Goal: Check status

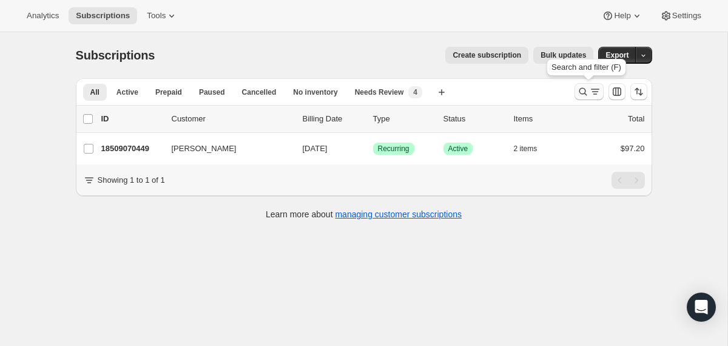
click at [579, 93] on icon "Search and filter results" at bounding box center [583, 92] width 12 height 12
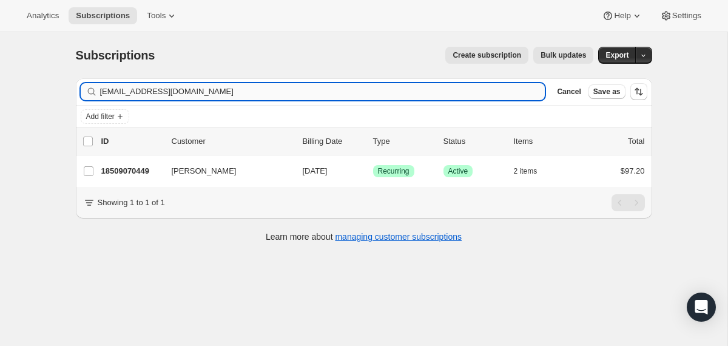
click at [398, 92] on input "[EMAIL_ADDRESS][DOMAIN_NAME]" at bounding box center [323, 91] width 446 height 17
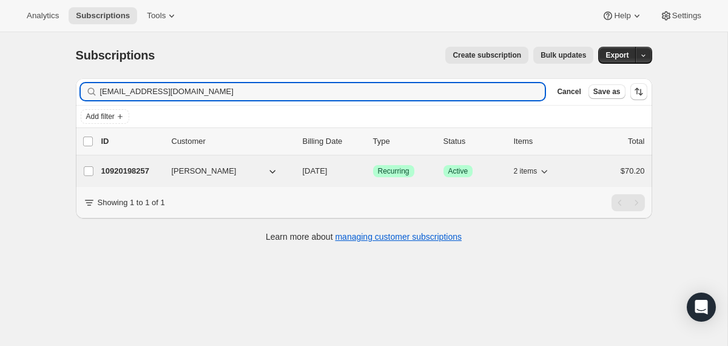
type input "[EMAIL_ADDRESS][DOMAIN_NAME]"
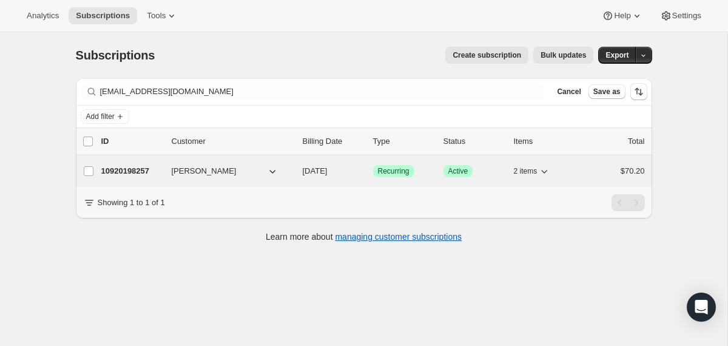
click at [304, 168] on span "[DATE]" at bounding box center [315, 170] width 25 height 9
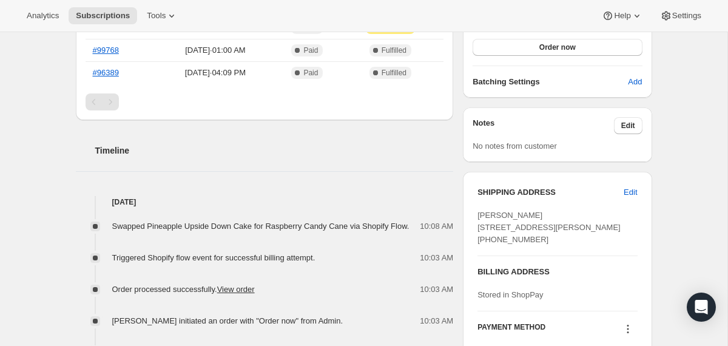
scroll to position [380, 0]
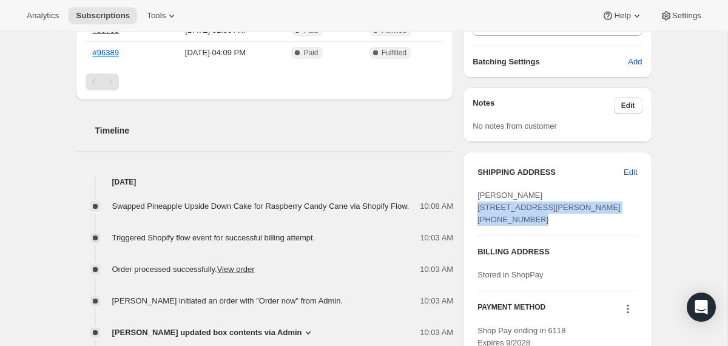
drag, startPoint x: 575, startPoint y: 217, endPoint x: 473, endPoint y: 206, distance: 102.6
click at [473, 206] on div "SHIPPING ADDRESS Edit [PERSON_NAME][GEOGRAPHIC_DATA][STREET_ADDRESS][PERSON_NAM…" at bounding box center [557, 258] width 189 height 212
copy span "[STREET_ADDRESS][PERSON_NAME]"
